Goal: Task Accomplishment & Management: Use online tool/utility

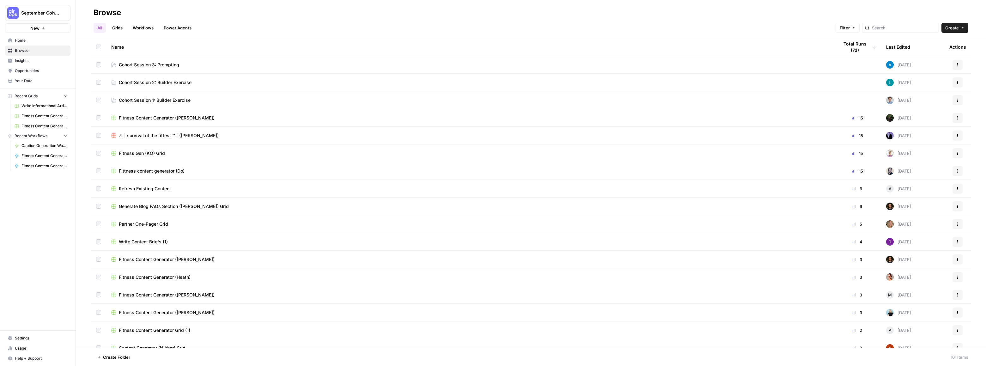
click at [141, 64] on span "Cohort Session 3: Prompting" at bounding box center [149, 65] width 60 height 6
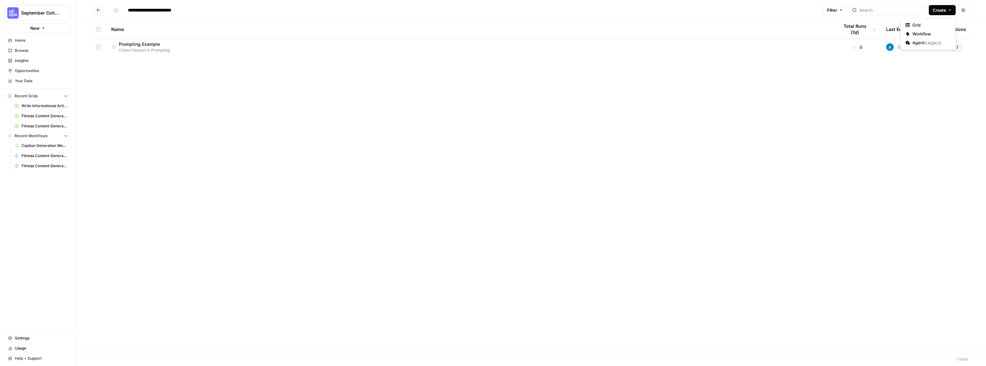
click at [936, 11] on span "Create" at bounding box center [939, 10] width 14 height 6
click at [921, 40] on span "Agent ( Legacy )" at bounding box center [929, 42] width 35 height 6
type input "**********"
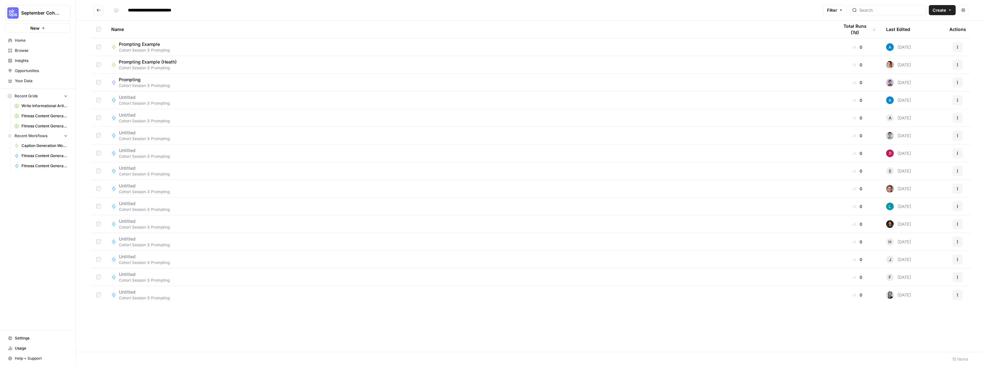
click at [943, 11] on span "Create" at bounding box center [939, 10] width 14 height 6
click at [927, 33] on span "Workflow" at bounding box center [929, 34] width 35 height 6
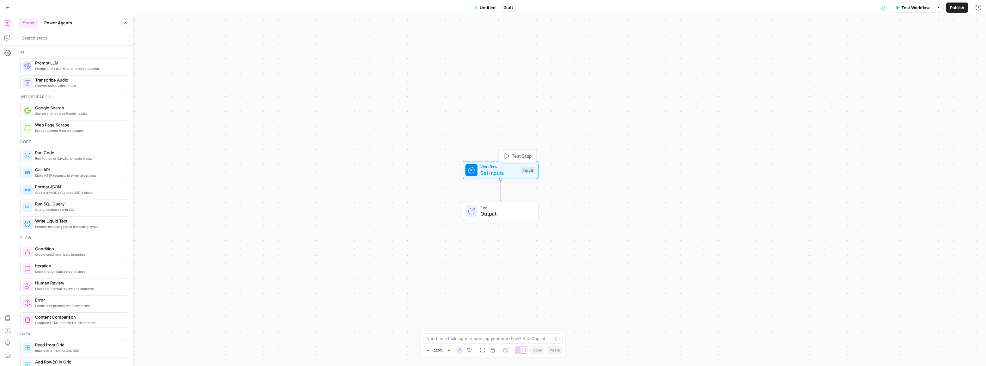
click at [511, 172] on span "Set Inputs" at bounding box center [499, 173] width 38 height 8
click at [933, 43] on button "Add Field" at bounding box center [917, 43] width 105 height 10
click at [896, 248] on input "Label" at bounding box center [922, 251] width 110 height 6
type input "Brand Kit"
click at [898, 182] on label "Brand Kit" at bounding box center [891, 185] width 57 height 28
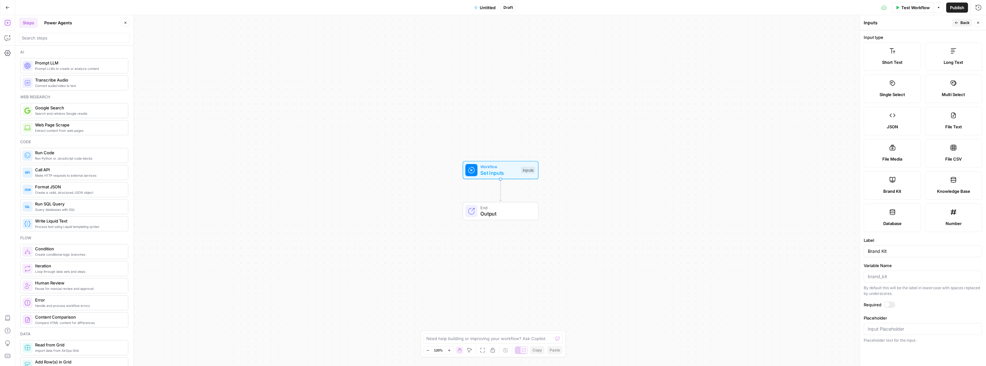
click at [683, 263] on div "Workflow Set Inputs Inputs End Output" at bounding box center [500, 190] width 970 height 351
click at [837, 106] on div "Workflow Set Inputs Inputs End Output" at bounding box center [500, 190] width 970 height 351
click at [967, 21] on span "Back" at bounding box center [964, 23] width 9 height 6
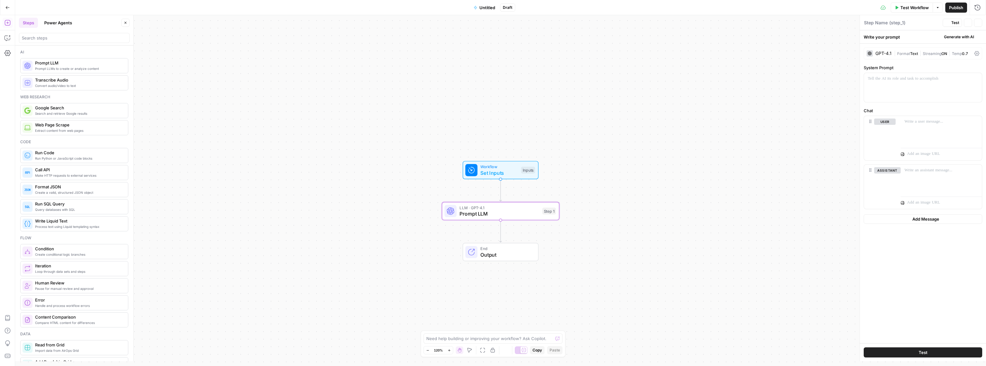
type textarea "Prompt LLM"
click at [874, 77] on p at bounding box center [922, 78] width 110 height 6
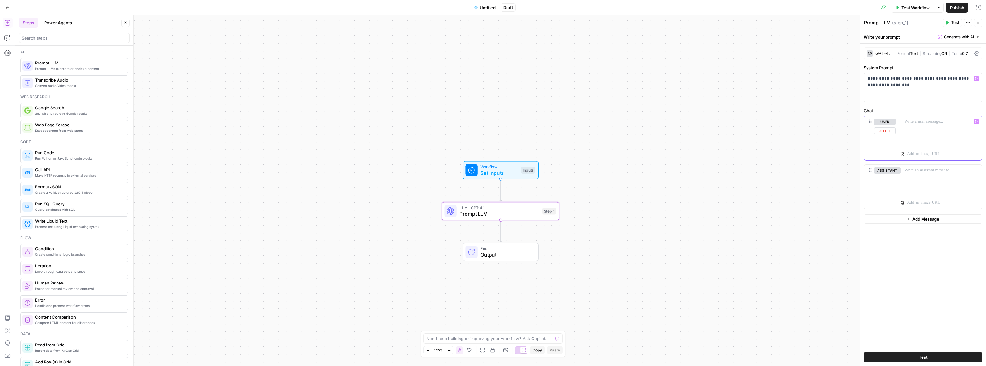
click at [903, 130] on div at bounding box center [940, 130] width 81 height 29
click at [917, 358] on button "Test" at bounding box center [922, 357] width 118 height 10
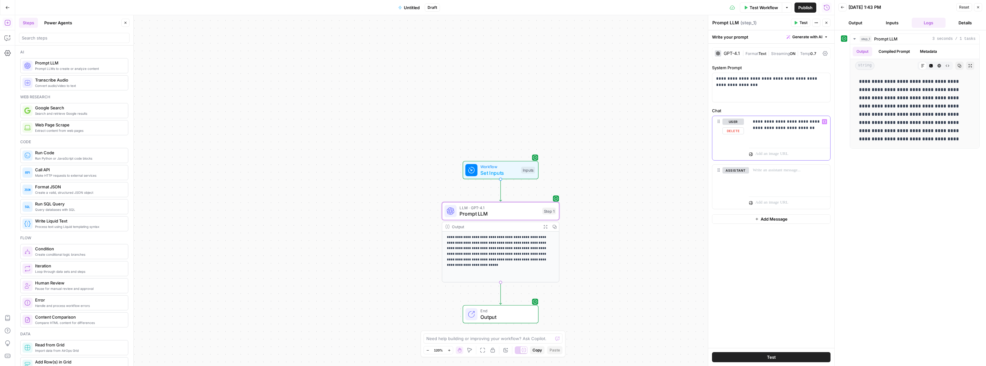
click at [771, 126] on p "**********" at bounding box center [789, 124] width 74 height 13
click at [769, 119] on p "**********" at bounding box center [789, 124] width 74 height 13
click at [814, 128] on p "**********" at bounding box center [789, 124] width 74 height 13
click at [755, 358] on button "Test" at bounding box center [771, 357] width 118 height 10
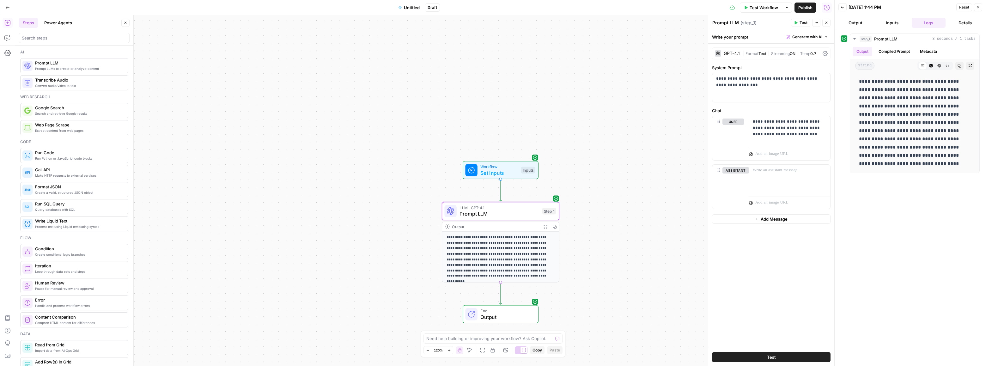
click at [728, 52] on div "GPT-4.1" at bounding box center [731, 53] width 16 height 4
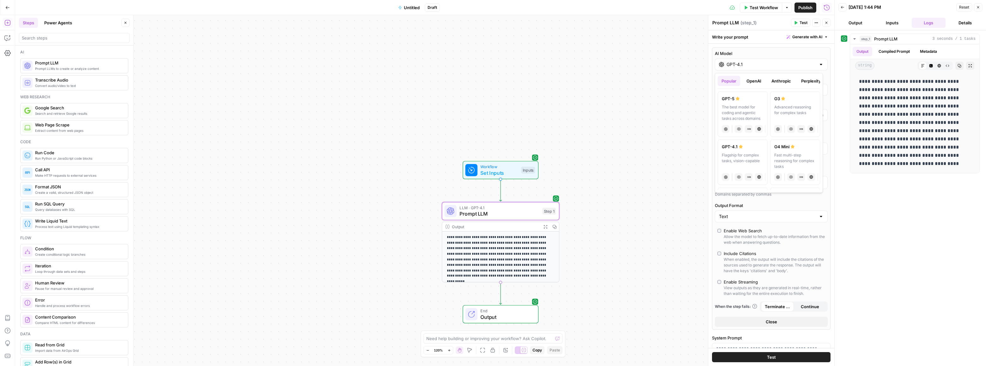
click at [729, 64] on input "GPT-4.1" at bounding box center [770, 64] width 89 height 6
click at [785, 102] on div "Hybrid reasoning: fast answers or deep thinking" at bounding box center [795, 103] width 42 height 17
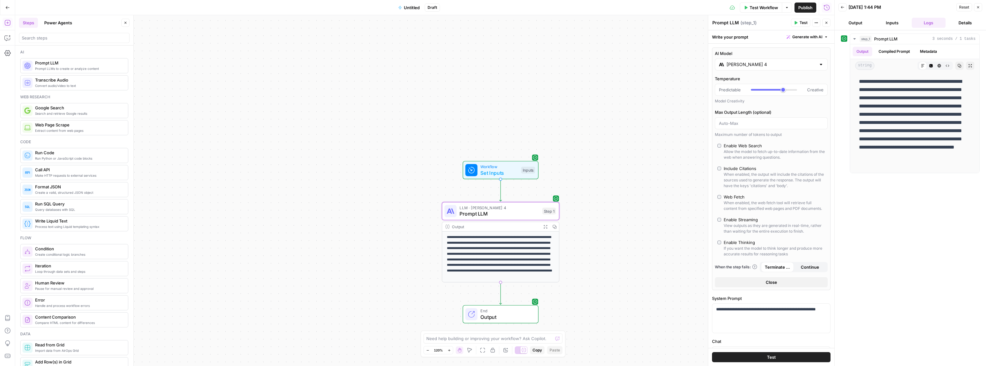
click at [765, 63] on input "[PERSON_NAME] 4" at bounding box center [770, 64] width 89 height 6
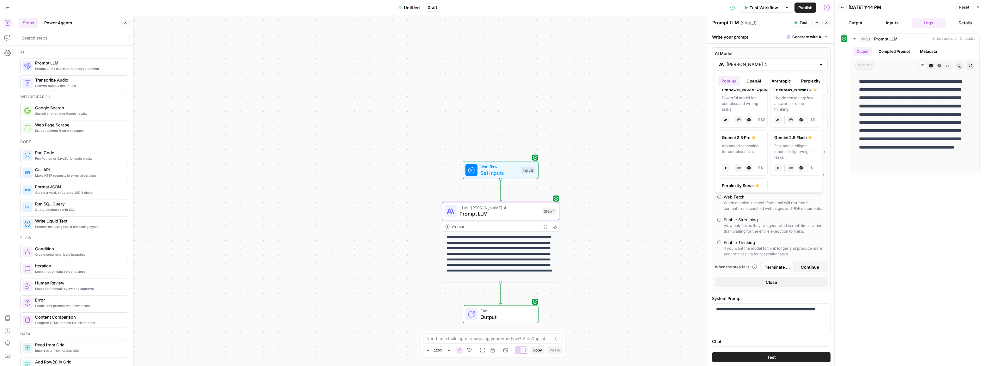
scroll to position [135, 0]
click at [740, 108] on div "Gemini 2.5 Pro" at bounding box center [742, 107] width 42 height 6
type input "Gemini 2.5 Pro"
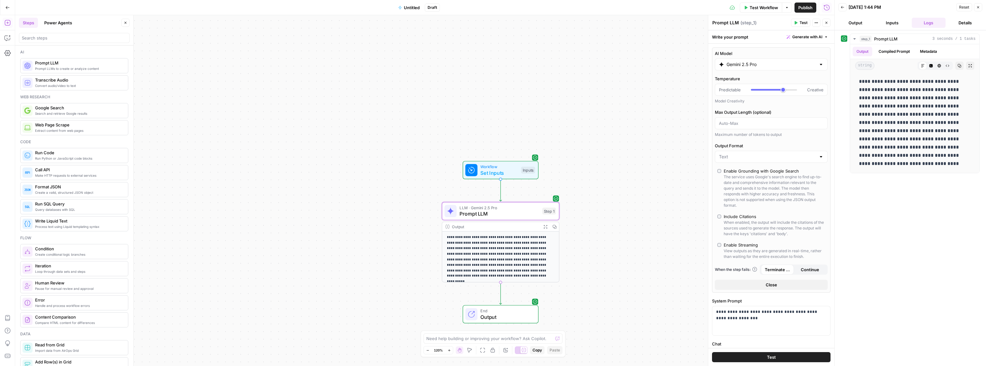
click at [779, 357] on button "Test" at bounding box center [771, 357] width 118 height 10
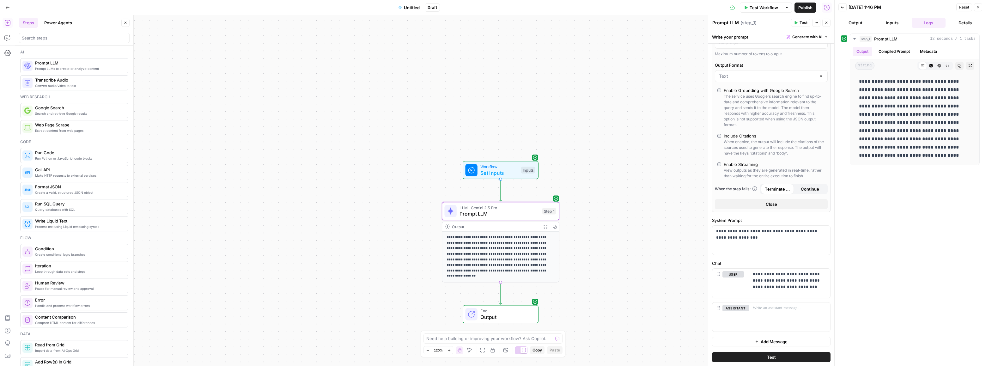
scroll to position [82, 0]
click at [756, 343] on button "Add Message" at bounding box center [771, 339] width 118 height 9
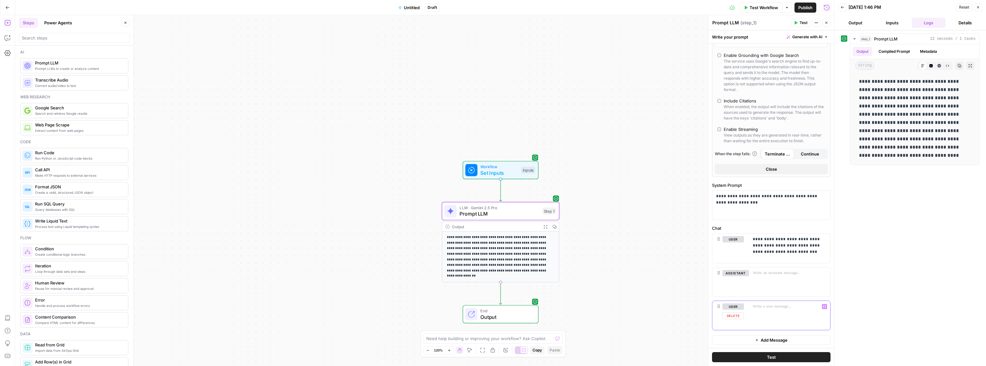
click at [763, 308] on p at bounding box center [789, 306] width 74 height 6
click at [776, 357] on button "Test" at bounding box center [771, 357] width 118 height 10
click at [738, 283] on button "Delete" at bounding box center [735, 282] width 27 height 7
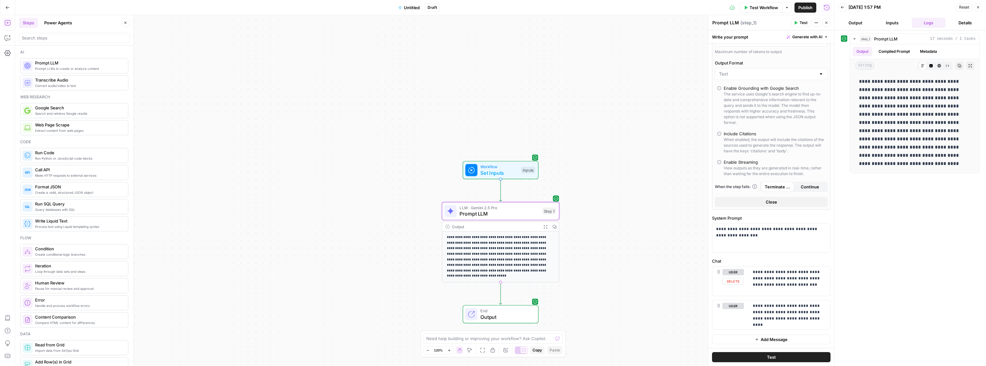
scroll to position [82, 0]
click at [777, 346] on div "**********" at bounding box center [771, 154] width 126 height 387
click at [776, 341] on span "Add Message" at bounding box center [773, 340] width 27 height 6
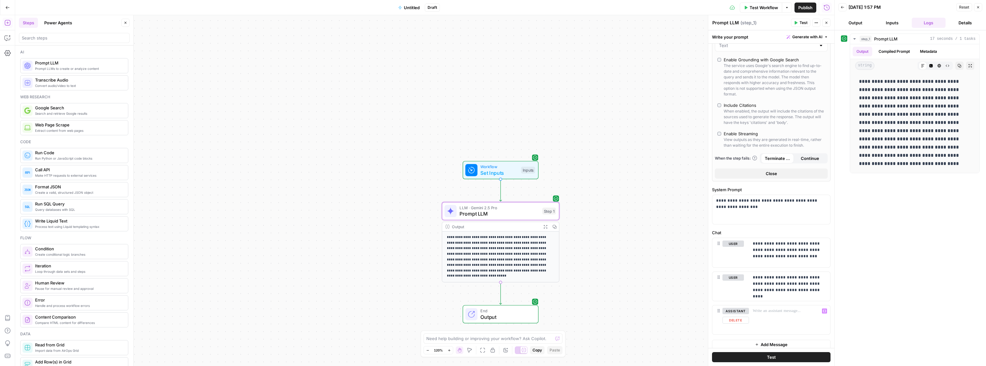
scroll to position [116, 0]
click at [771, 309] on div at bounding box center [789, 315] width 81 height 29
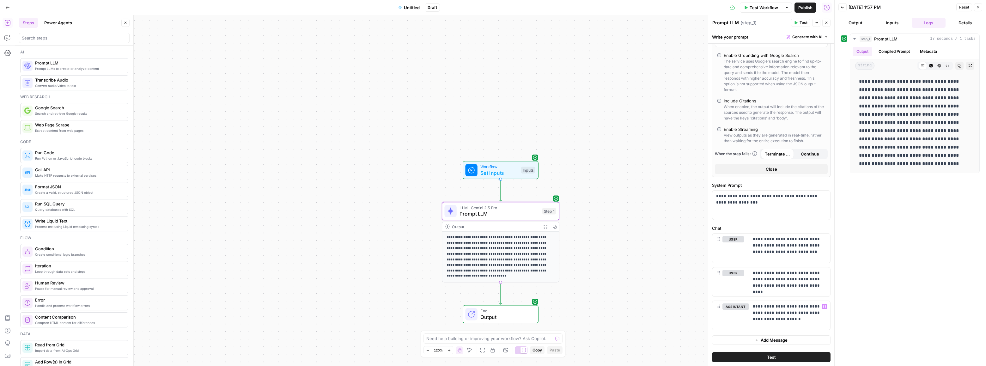
click at [767, 356] on span "Test" at bounding box center [771, 357] width 9 height 6
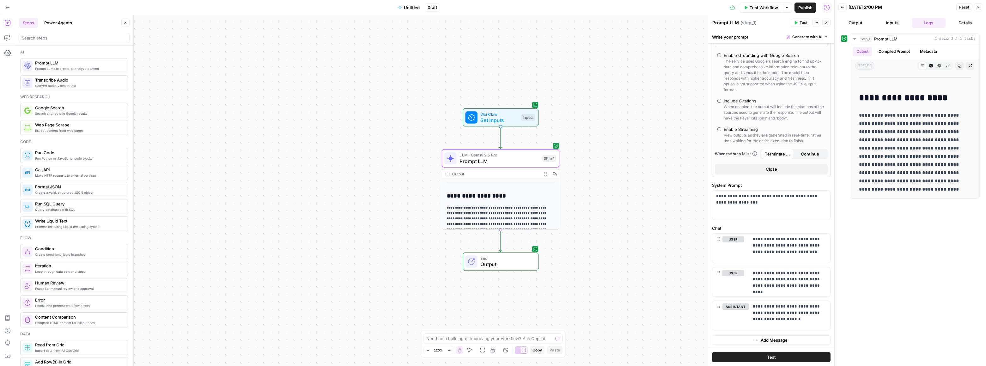
scroll to position [19, 0]
click at [412, 8] on span "Untitled" at bounding box center [412, 7] width 16 height 6
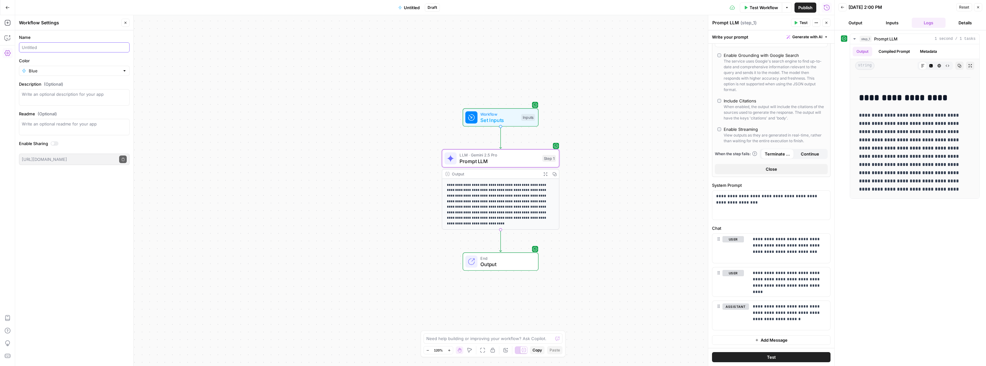
click at [30, 47] on input "Name" at bounding box center [74, 47] width 105 height 6
